Goal: Transaction & Acquisition: Download file/media

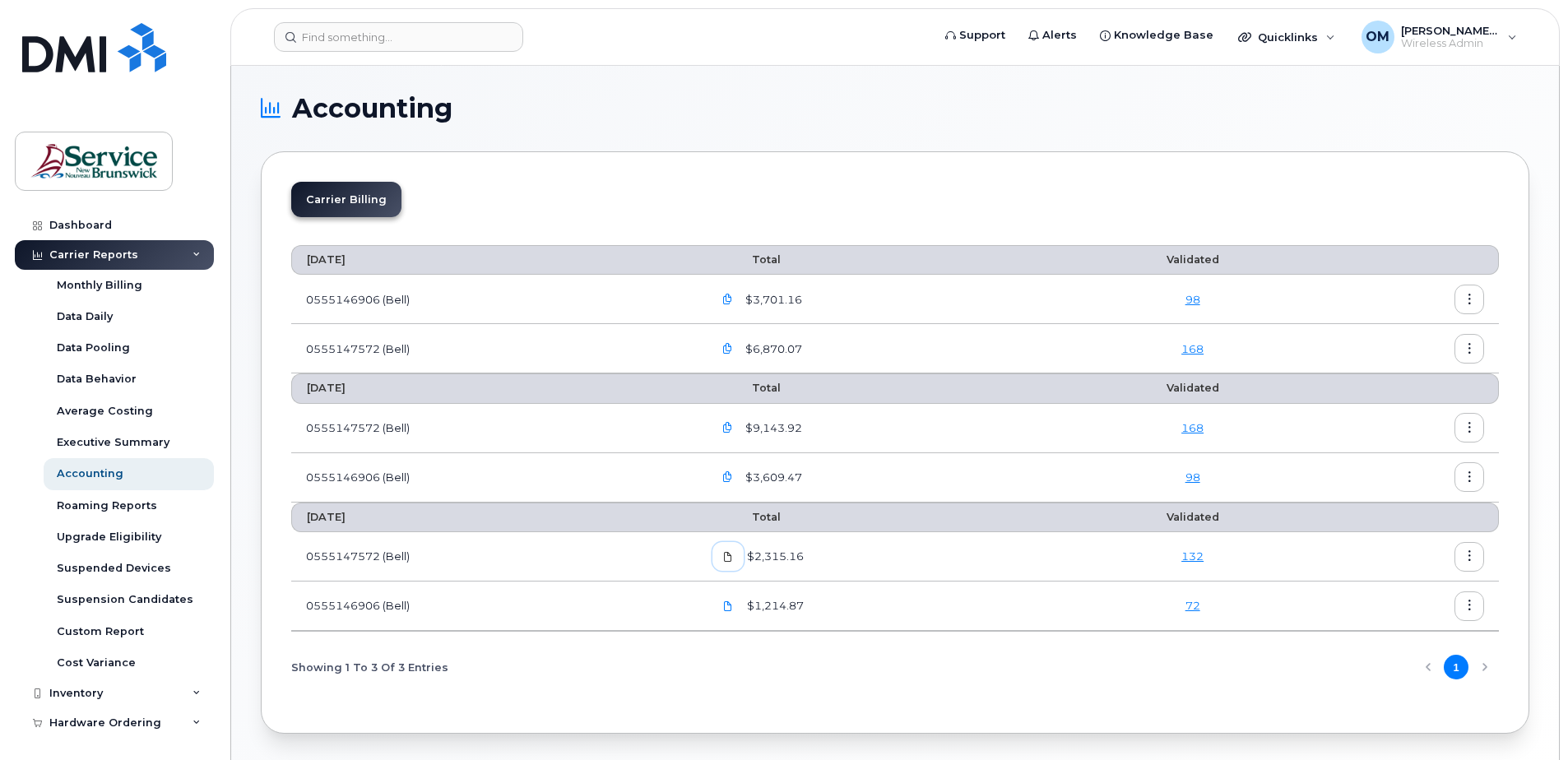
click at [730, 559] on icon at bounding box center [727, 557] width 10 height 10
click at [730, 562] on span at bounding box center [727, 557] width 15 height 15
click at [733, 601] on icon at bounding box center [727, 605] width 10 height 10
click at [733, 424] on icon "button" at bounding box center [727, 428] width 11 height 11
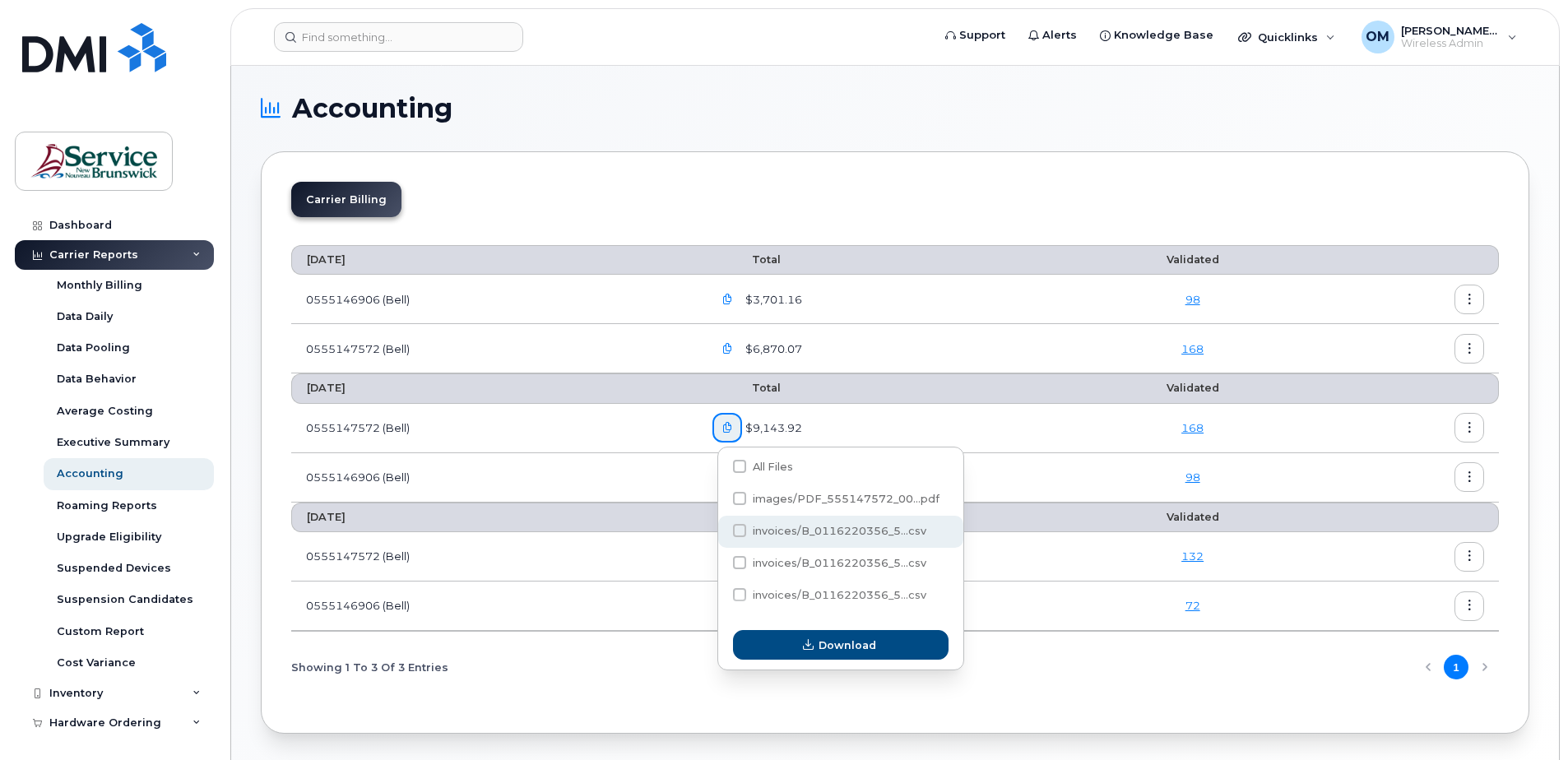
click at [744, 532] on span at bounding box center [739, 530] width 13 height 13
click at [721, 532] on input "invoices/B_0116220356_5...csv" at bounding box center [717, 531] width 8 height 8
checkbox input "true"
click at [741, 560] on span at bounding box center [739, 562] width 13 height 13
click at [721, 560] on input "invoices/B_0116220356_5...csv" at bounding box center [717, 563] width 8 height 8
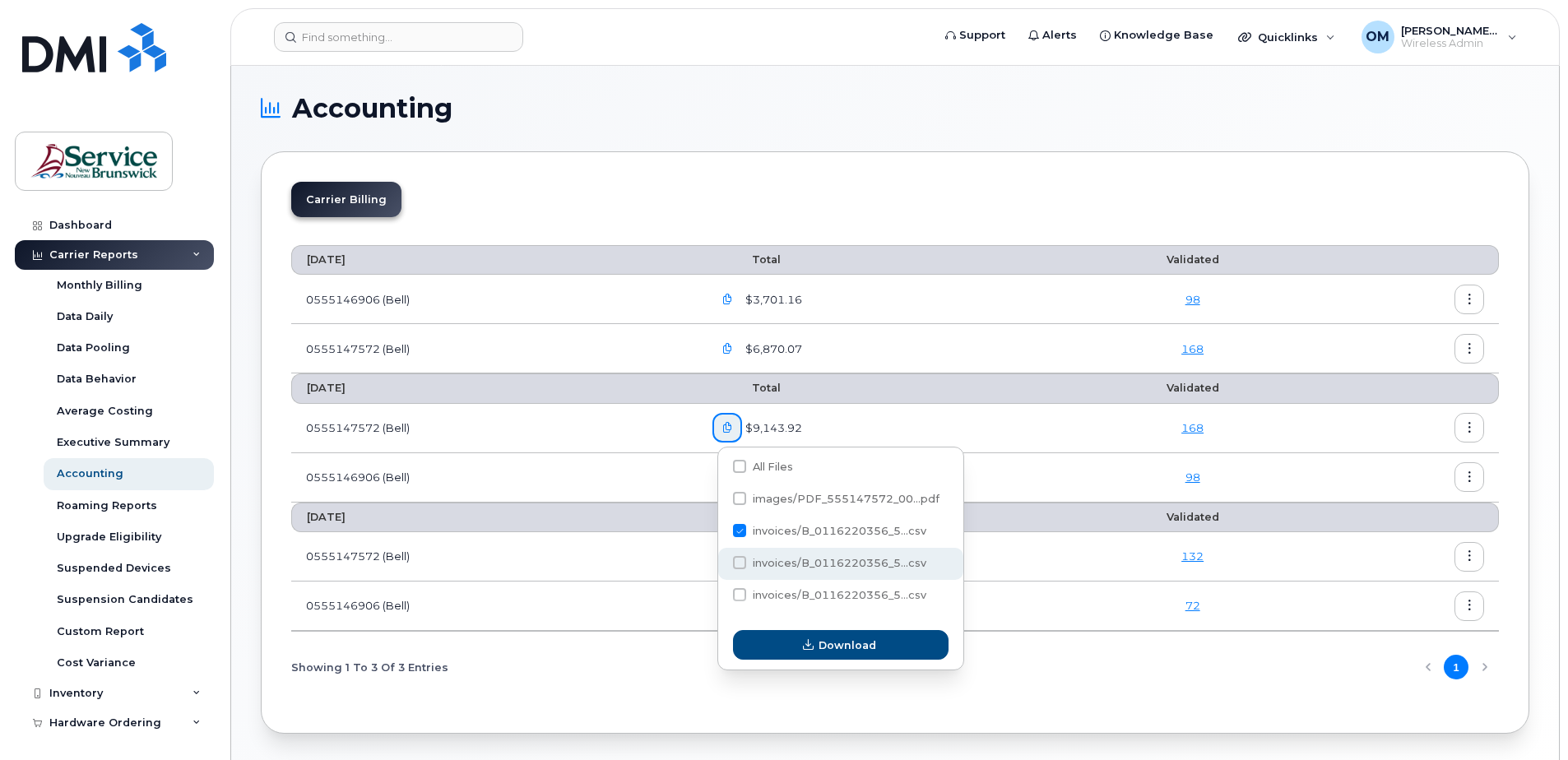
checkbox input "true"
click at [742, 589] on span at bounding box center [739, 595] width 13 height 13
click at [721, 591] on input "invoices/B_0116220356_5...csv" at bounding box center [717, 595] width 8 height 8
checkbox input "true"
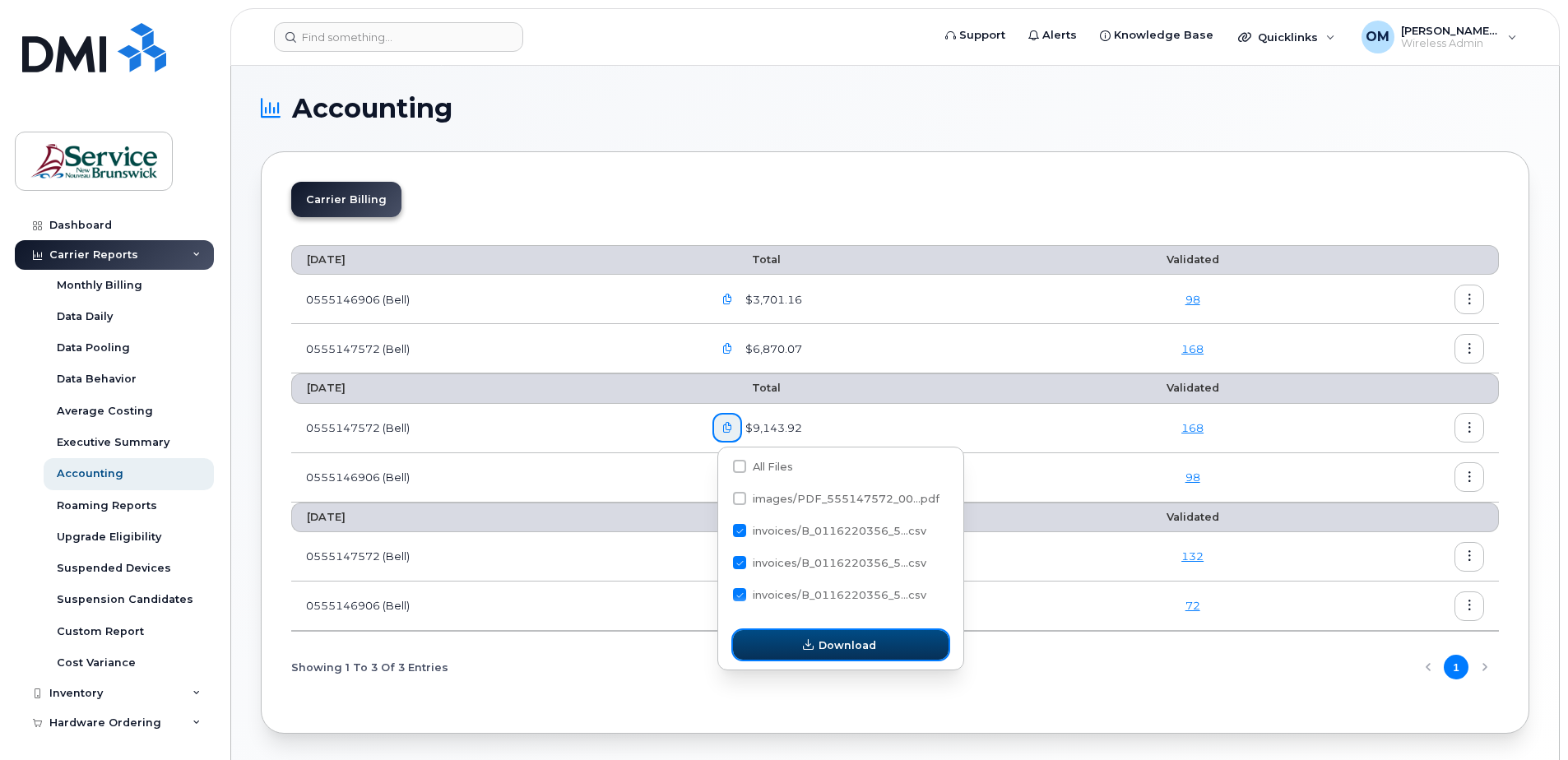
click at [815, 650] on span "button" at bounding box center [808, 645] width 16 height 16
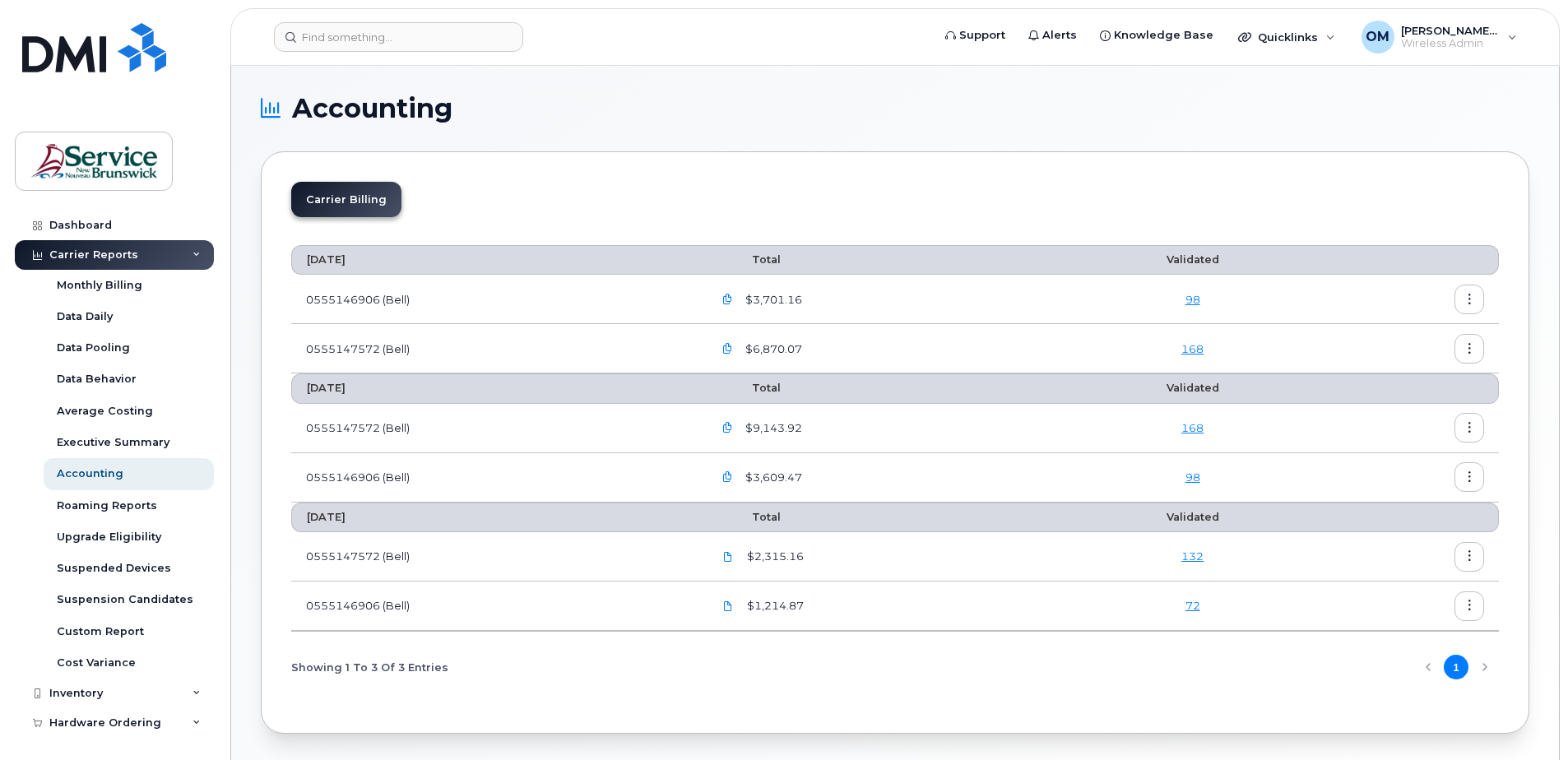
click at [730, 477] on icon "button" at bounding box center [727, 477] width 11 height 11
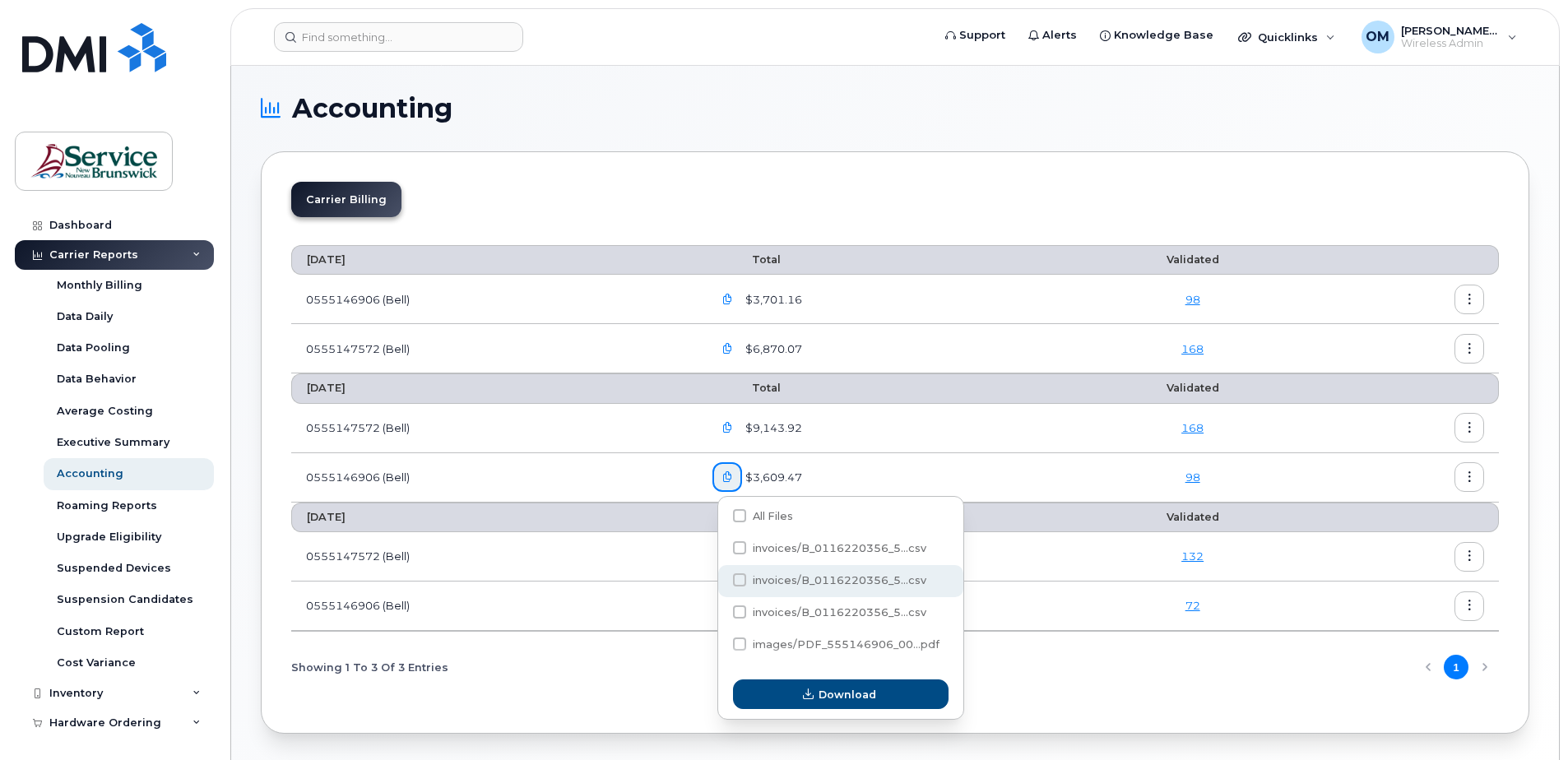
click at [746, 579] on span at bounding box center [739, 580] width 13 height 13
click at [721, 579] on input "invoices/B_0116220356_5...csv" at bounding box center [717, 581] width 8 height 8
checkbox input "true"
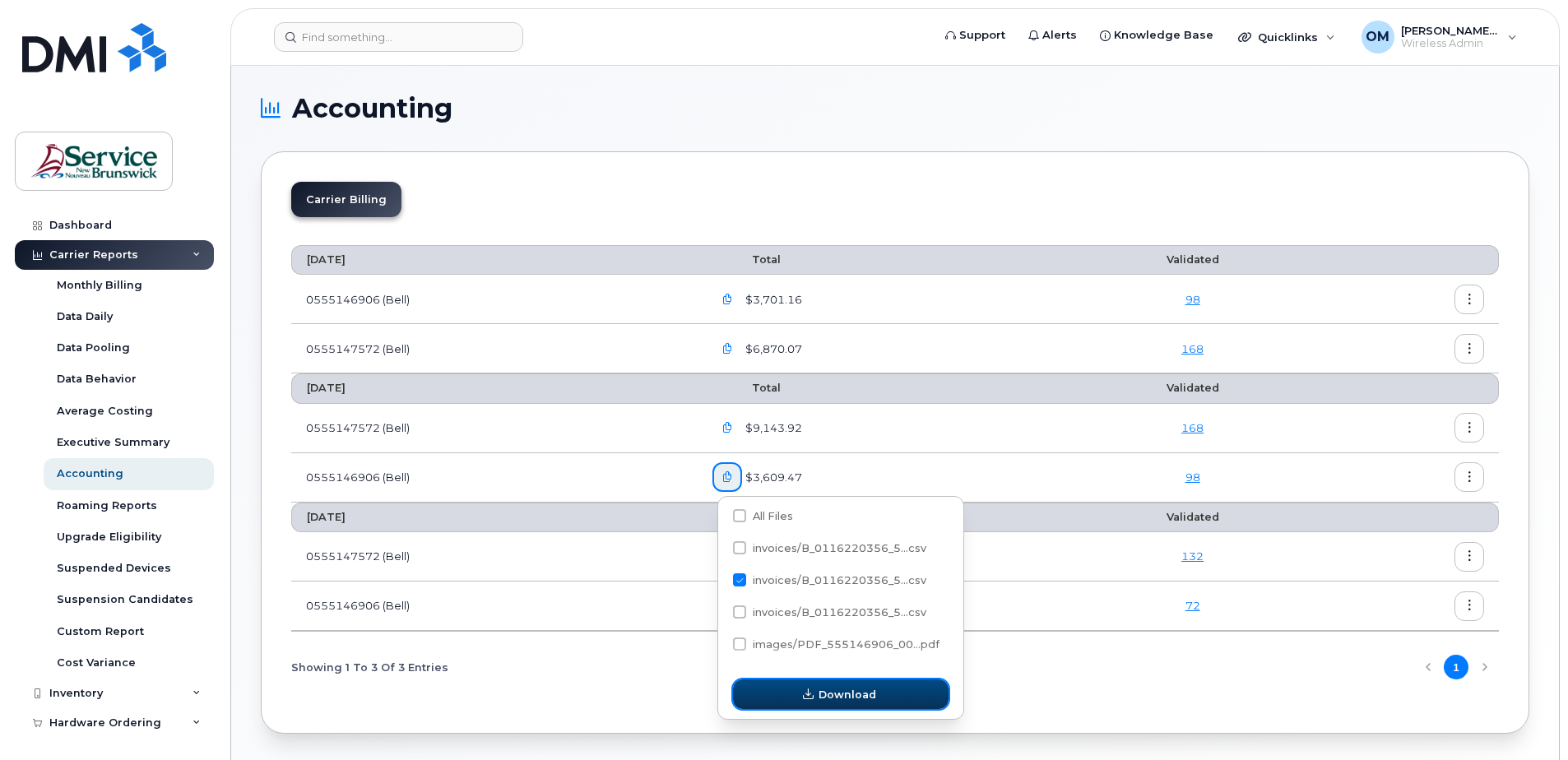
click at [852, 702] on span "Download" at bounding box center [847, 695] width 57 height 16
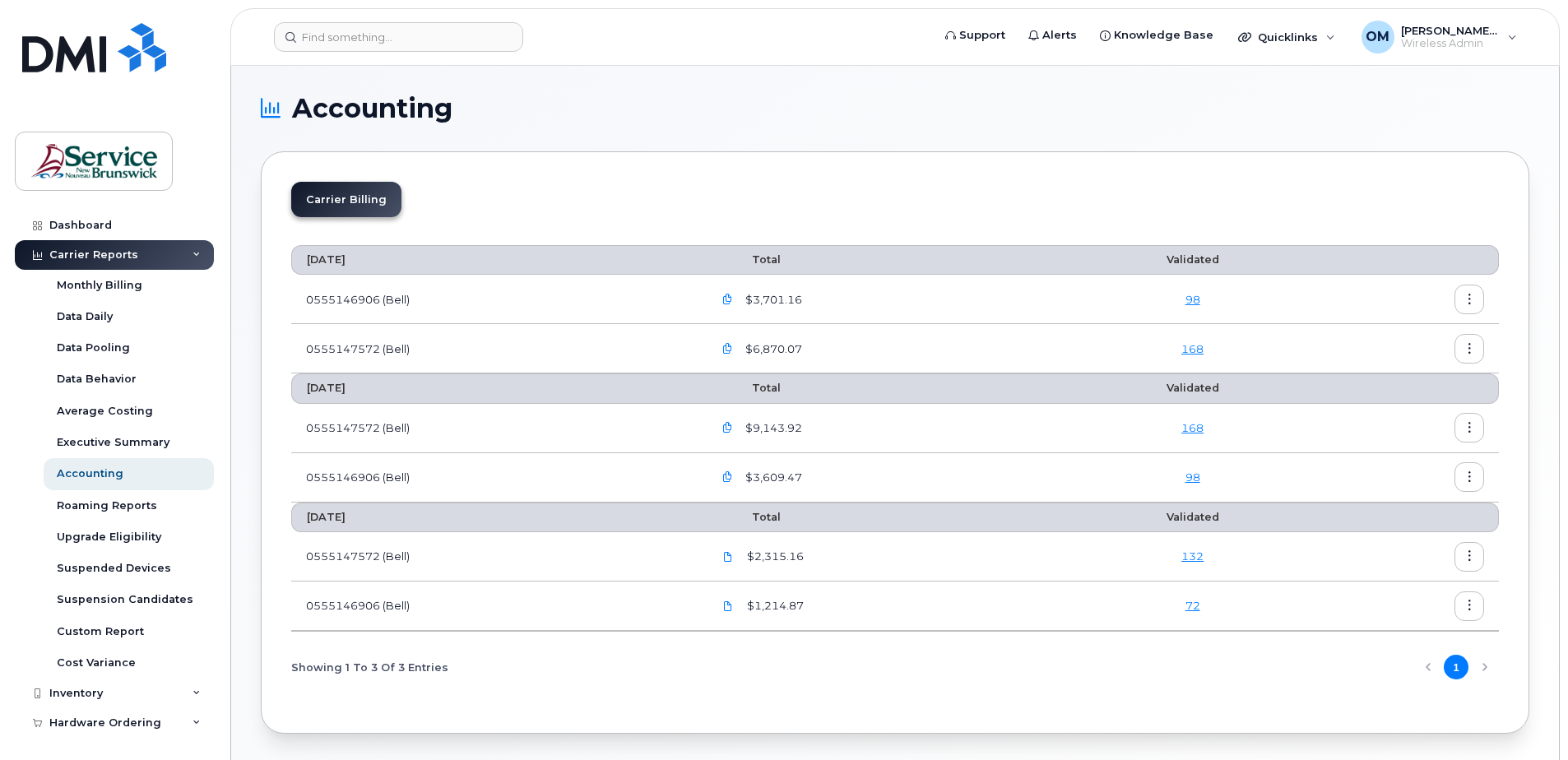
click at [733, 294] on icon "button" at bounding box center [727, 300] width 11 height 11
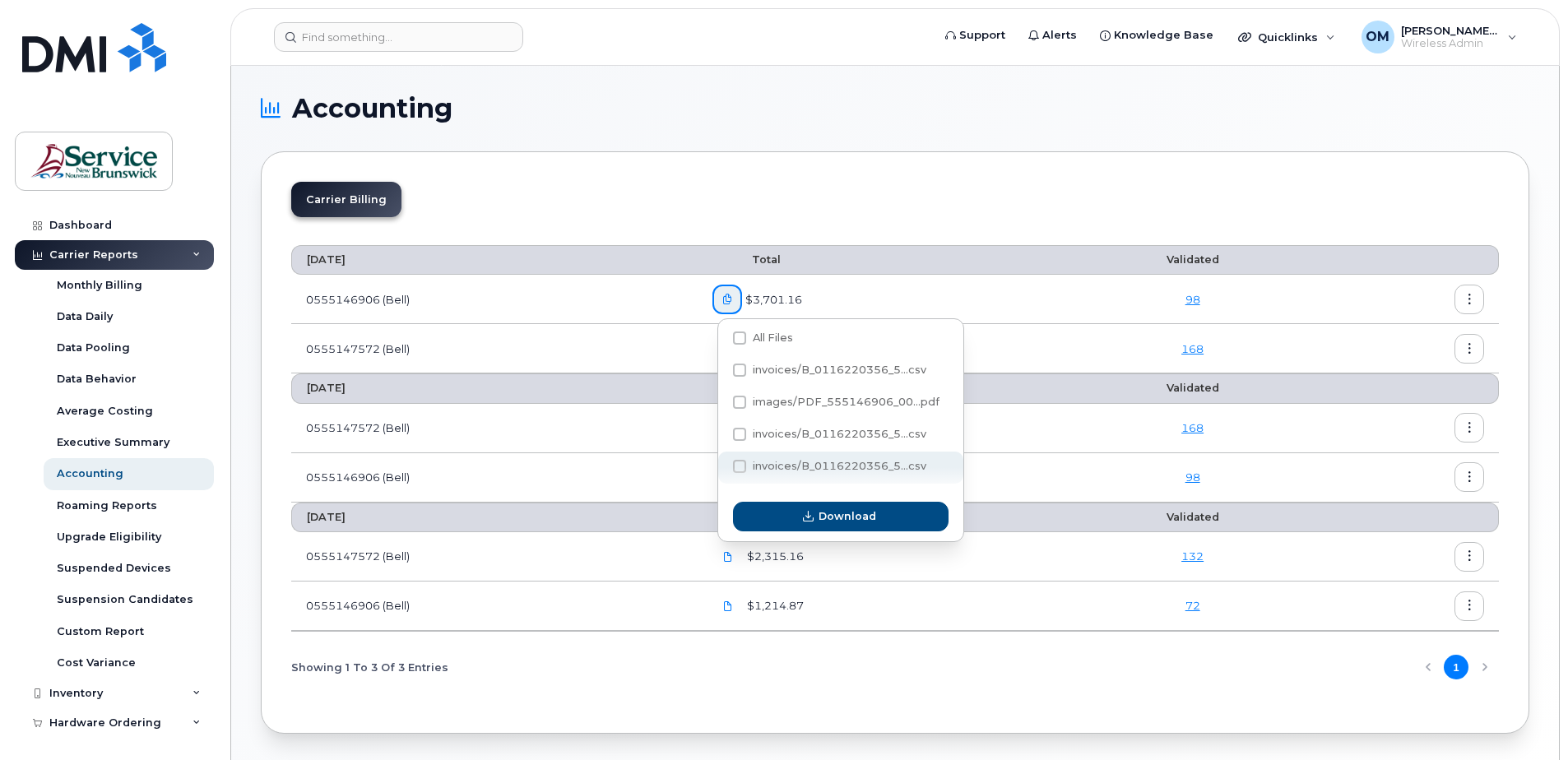
click at [742, 462] on span at bounding box center [739, 466] width 13 height 13
click at [721, 463] on input "invoices/B_0116220356_5...csv" at bounding box center [717, 467] width 8 height 8
checkbox input "true"
click at [739, 400] on span at bounding box center [739, 402] width 13 height 13
click at [721, 400] on input "images/PDF_555146906_00...pdf" at bounding box center [717, 402] width 8 height 8
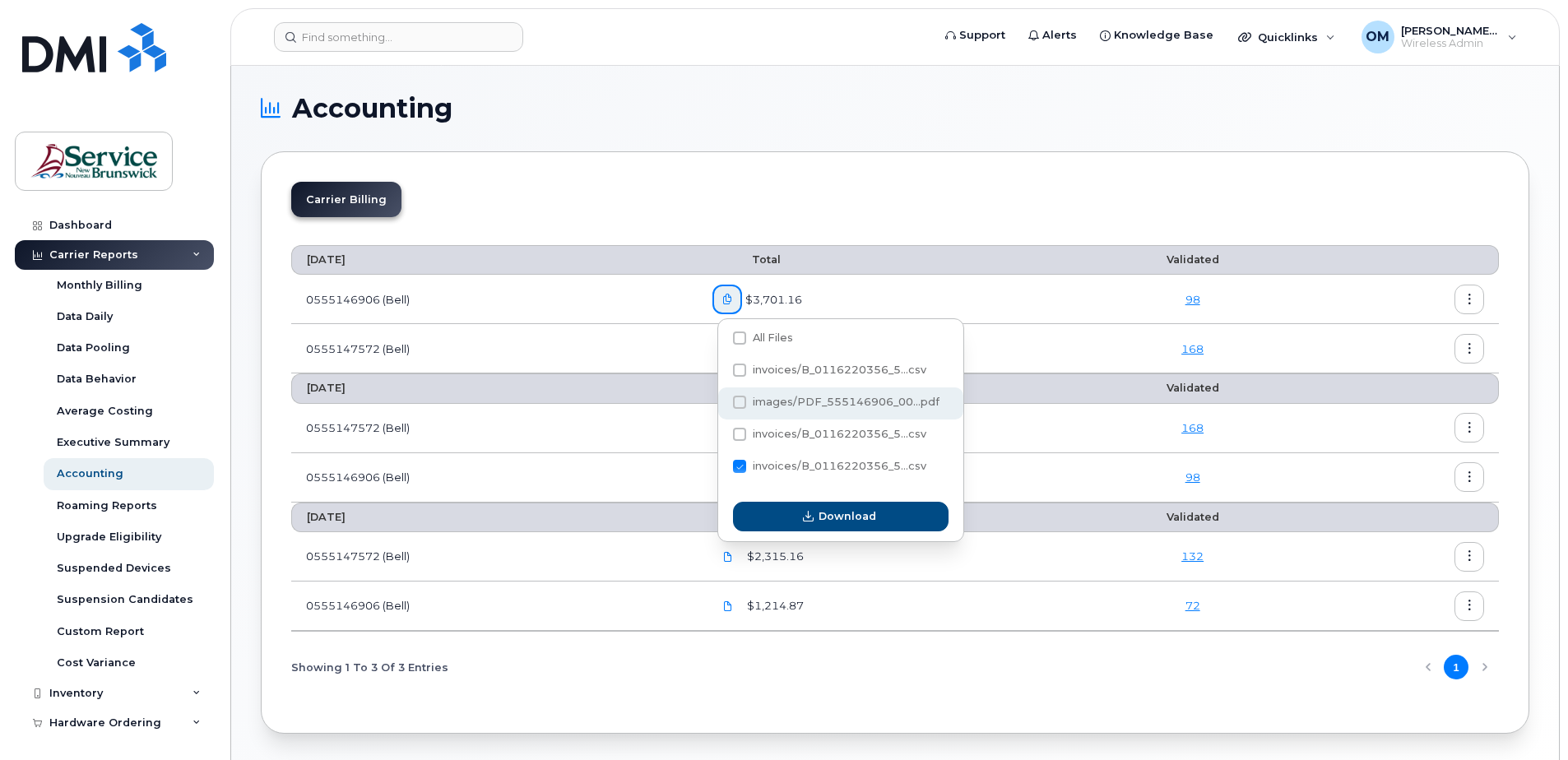
checkbox input "true"
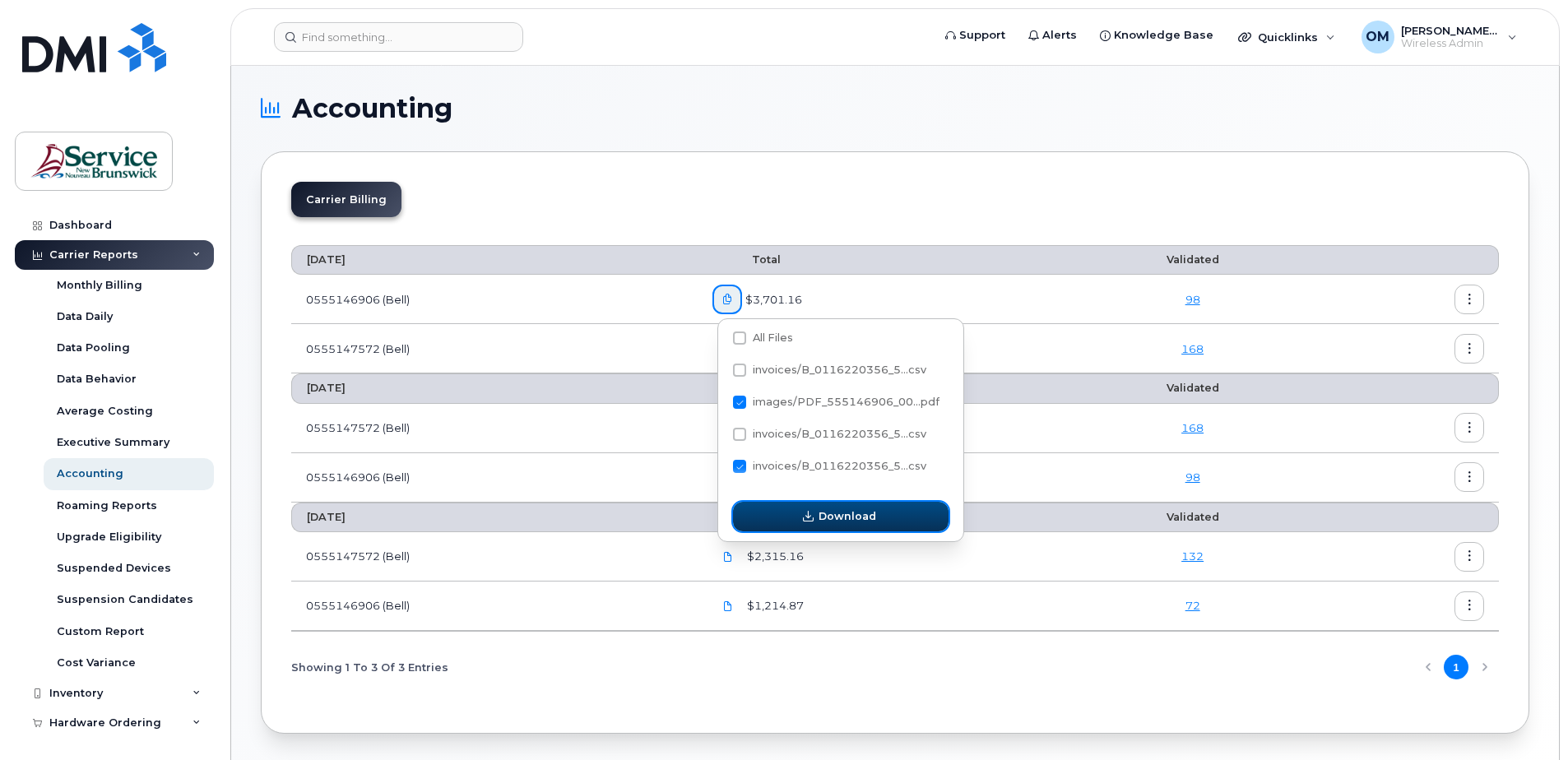
click at [836, 506] on button "Download" at bounding box center [841, 517] width 216 height 30
